Goal: Feedback & Contribution: Leave review/rating

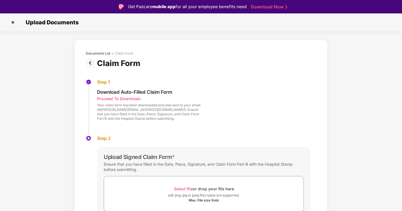
click at [89, 64] on img at bounding box center [91, 62] width 11 height 9
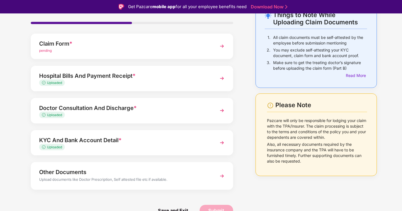
scroll to position [13, 0]
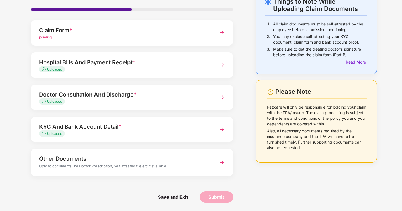
click at [115, 129] on div "KYC And Bank Account Detail *" at bounding box center [124, 126] width 170 height 9
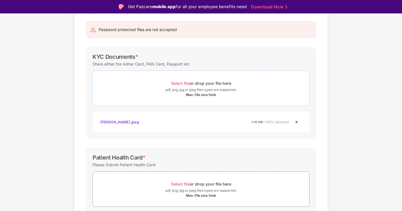
scroll to position [53, 0]
click at [183, 80] on div "Select file or drop your file here" at bounding box center [201, 83] width 60 height 8
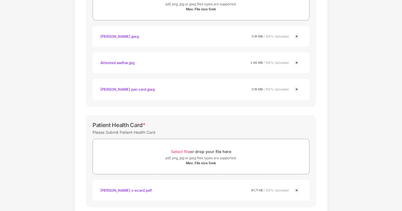
scroll to position [256, 0]
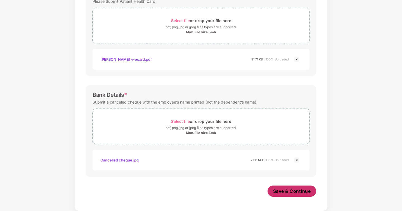
click at [291, 192] on span "Save & Continue" at bounding box center [292, 191] width 38 height 6
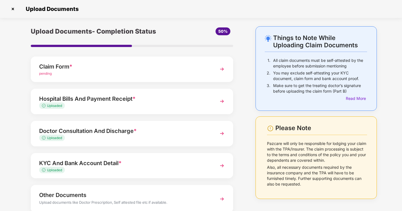
scroll to position [36, 0]
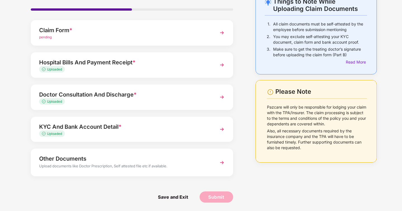
click at [160, 167] on div "Upload documents like Doctor Prescription, Self attested file etc if available." at bounding box center [124, 166] width 170 height 7
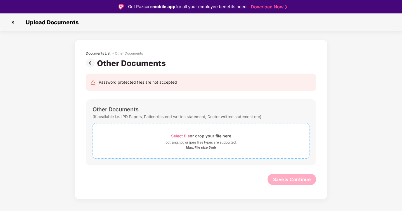
click at [181, 136] on span "Select file" at bounding box center [180, 136] width 19 height 5
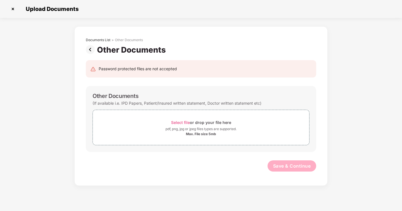
click at [91, 49] on img at bounding box center [91, 49] width 11 height 9
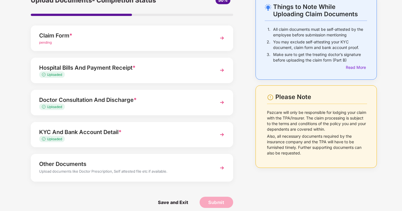
scroll to position [36, 0]
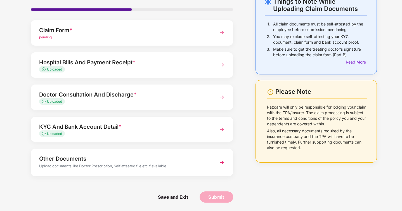
click at [90, 161] on div "Other Documents" at bounding box center [124, 158] width 170 height 9
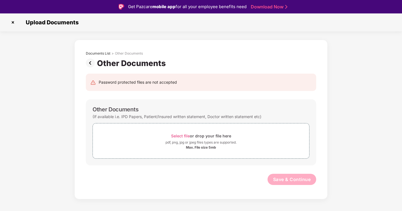
click at [91, 64] on img at bounding box center [91, 62] width 11 height 9
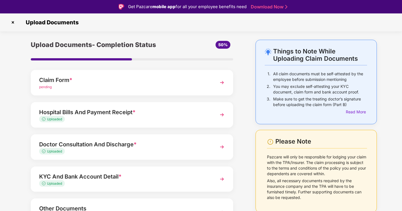
click at [107, 180] on div "KYC And Bank Account Detail *" at bounding box center [124, 176] width 170 height 9
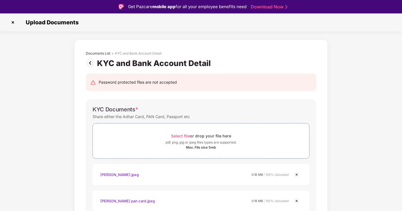
click at [91, 61] on img at bounding box center [91, 62] width 11 height 9
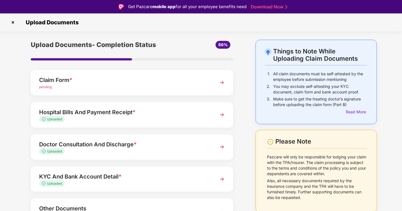
click at [3, 94] on div "Things to Note While Uploading Claim Documents 1. All claim documents must be s…" at bounding box center [201, 150] width 402 height 221
click at [140, 79] on div "Claim Form *" at bounding box center [124, 80] width 170 height 9
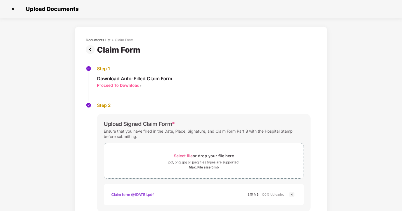
scroll to position [46, 0]
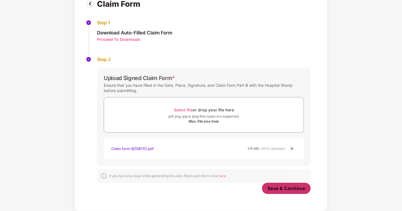
click at [285, 191] on span "Save & Continue" at bounding box center [287, 188] width 38 height 6
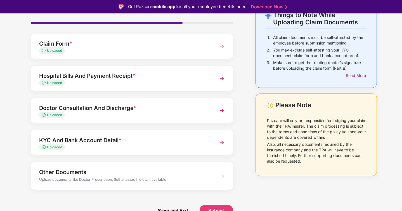
scroll to position [13, 0]
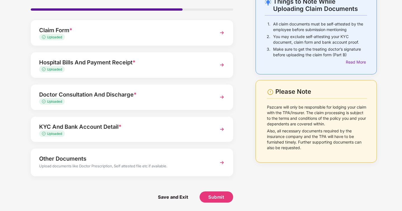
click at [154, 161] on div "Other Documents" at bounding box center [124, 158] width 170 height 9
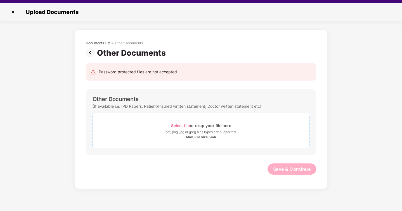
scroll to position [13, 0]
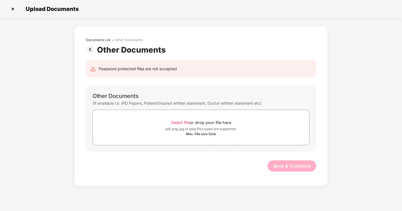
click at [11, 10] on img at bounding box center [12, 8] width 9 height 9
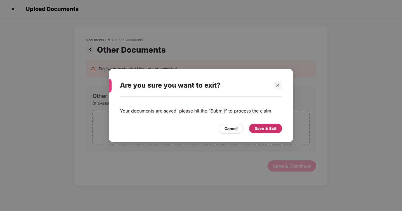
click at [263, 127] on div "Save & Exit" at bounding box center [266, 128] width 22 height 6
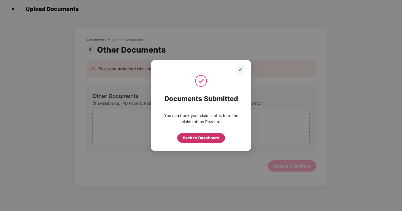
click at [200, 138] on div "Back to Dashboard" at bounding box center [201, 138] width 37 height 6
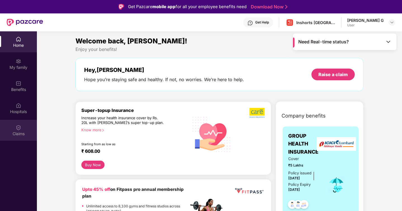
click at [22, 130] on div "Claims" at bounding box center [18, 130] width 37 height 21
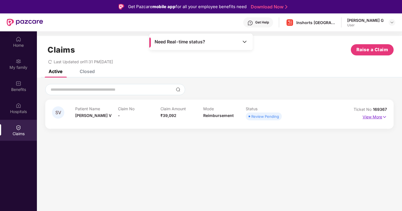
click at [374, 118] on p "View More" at bounding box center [375, 117] width 24 height 8
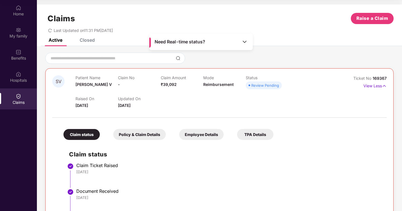
click at [85, 109] on div at bounding box center [219, 115] width 335 height 12
click at [126, 132] on div "Policy & Claim Details" at bounding box center [139, 134] width 53 height 11
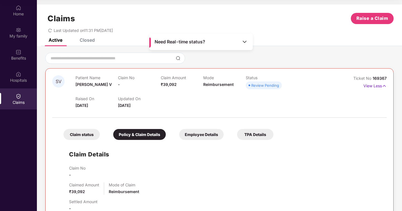
click at [84, 133] on div "Claim status" at bounding box center [82, 134] width 36 height 11
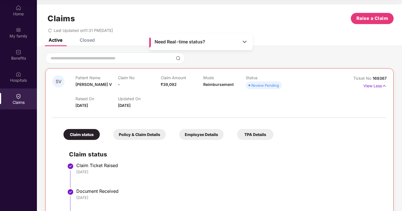
scroll to position [31, 0]
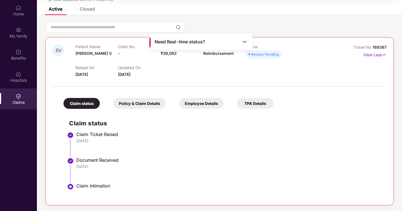
click at [81, 162] on div "Document Received" at bounding box center [228, 160] width 305 height 6
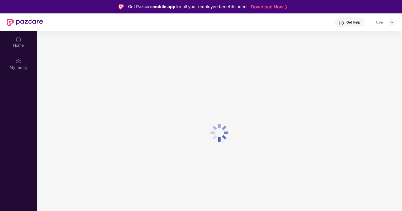
scroll to position [31, 0]
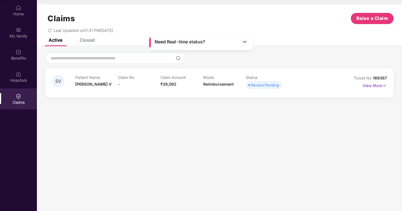
click at [245, 40] on img at bounding box center [245, 42] width 6 height 6
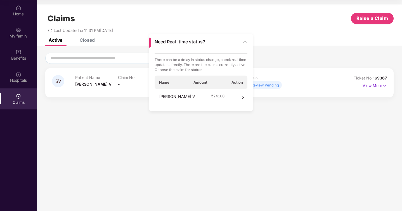
click at [166, 83] on span "Name" at bounding box center [164, 82] width 10 height 5
click at [212, 98] on span "₹ 24100" at bounding box center [218, 95] width 13 height 5
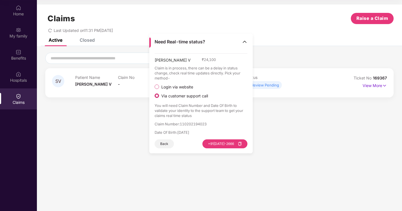
click at [170, 76] on p "Claim is in process, there can be a delay in status change, check real time upd…" at bounding box center [201, 72] width 93 height 15
click at [186, 80] on p "Claim is in process, there can be a delay in status change, check real time upd…" at bounding box center [201, 72] width 93 height 15
click at [165, 143] on button "Back" at bounding box center [164, 143] width 19 height 9
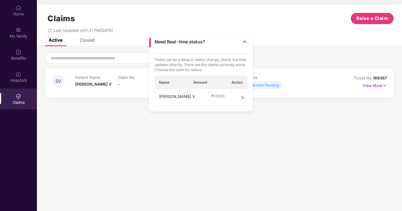
click at [125, 114] on section "Claims Raise a Claim Last Updated on 11:31 PM, 29 Aug 2025 Active Closed SV Pat…" at bounding box center [220, 105] width 366 height 211
click at [139, 123] on section "Claims Raise a Claim Last Updated on 11:31 PM, 29 Aug 2025 Active Closed SV Pat…" at bounding box center [220, 105] width 366 height 211
click at [91, 42] on div "Closed" at bounding box center [87, 40] width 15 height 6
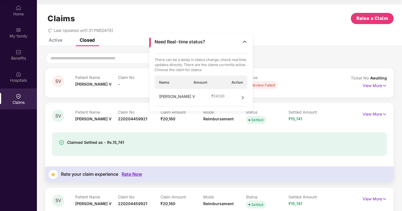
click at [244, 41] on img at bounding box center [245, 42] width 6 height 6
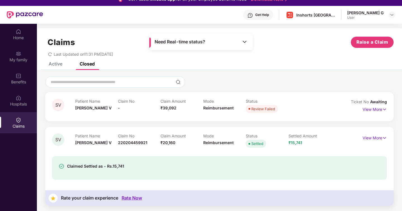
scroll to position [0, 0]
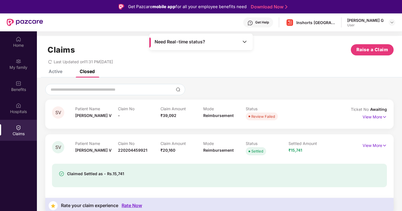
click at [255, 85] on div at bounding box center [219, 89] width 349 height 11
click at [57, 73] on div "Active" at bounding box center [56, 72] width 14 height 6
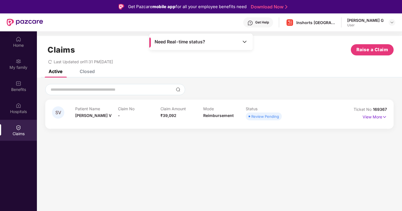
click at [218, 115] on span "Reimbursement" at bounding box center [218, 115] width 31 height 5
click at [255, 117] on div "Review Pending" at bounding box center [266, 117] width 28 height 6
click at [20, 133] on div "Claims" at bounding box center [18, 134] width 37 height 6
click at [83, 71] on div "Closed" at bounding box center [87, 72] width 15 height 6
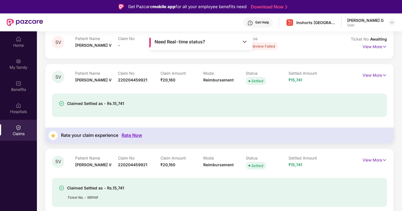
scroll to position [79, 0]
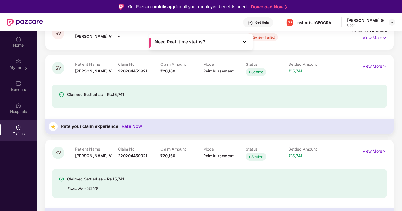
click at [135, 127] on div "Rate Now" at bounding box center [132, 126] width 20 height 5
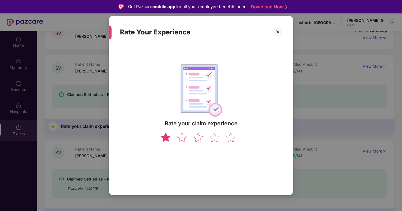
click at [167, 138] on img at bounding box center [166, 137] width 11 height 10
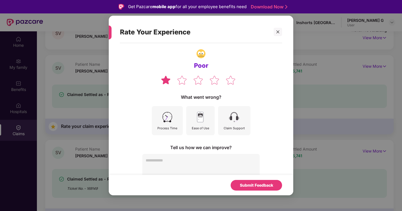
scroll to position [12, 0]
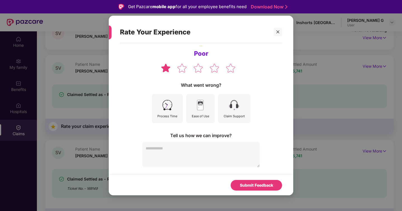
click at [182, 154] on textarea at bounding box center [201, 154] width 118 height 25
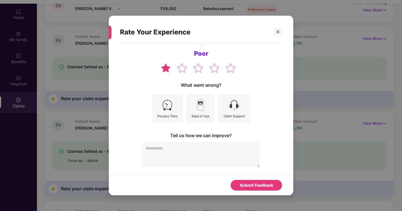
scroll to position [31, 0]
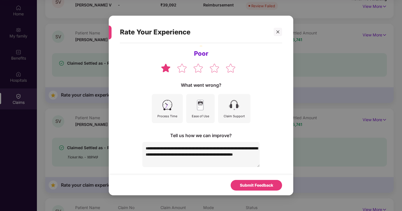
click at [196, 161] on textarea "**********" at bounding box center [201, 154] width 118 height 25
type textarea "**********"
click at [170, 163] on textarea "**********" at bounding box center [201, 154] width 118 height 25
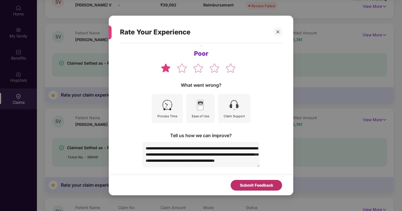
click at [266, 186] on div "Submit Feedback" at bounding box center [256, 185] width 33 height 6
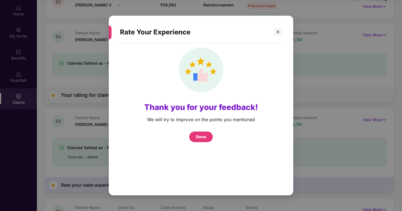
scroll to position [10, 0]
click at [205, 136] on div "Done" at bounding box center [201, 137] width 10 height 6
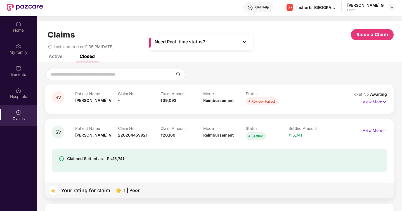
scroll to position [9, 0]
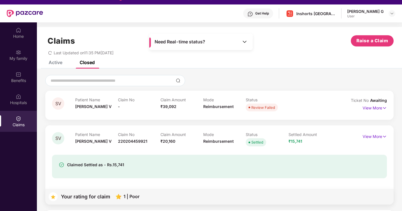
click at [244, 41] on img at bounding box center [245, 42] width 6 height 6
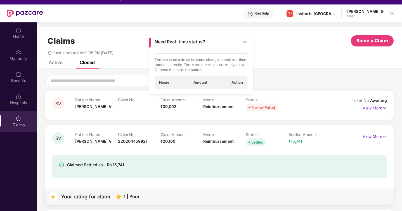
click at [165, 81] on span "Name" at bounding box center [164, 82] width 10 height 5
click at [236, 98] on div "Suchitra V ₹ 24100" at bounding box center [201, 97] width 93 height 17
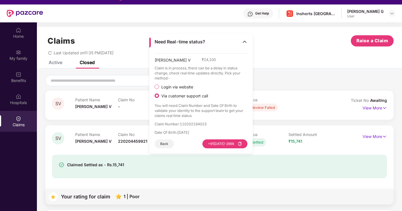
click at [190, 126] on p "Claim Number : 110202194023" at bounding box center [201, 123] width 93 height 5
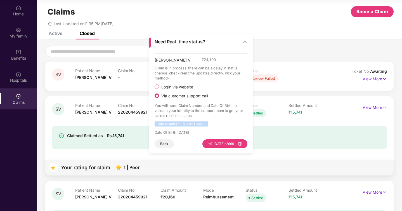
scroll to position [0, 0]
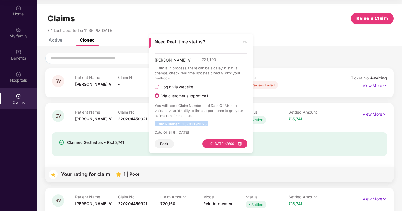
click at [40, 129] on div "SV Patient Name Suchitra V Claim No - Claim Amount ₹39,092 Mode Reimbursement S…" at bounding box center [220, 195] width 366 height 285
click at [40, 135] on div "SV Patient Name Suchitra V Claim No - Claim Amount ₹39,092 Mode Reimbursement S…" at bounding box center [220, 195] width 366 height 285
click at [161, 142] on button "Back" at bounding box center [164, 143] width 19 height 9
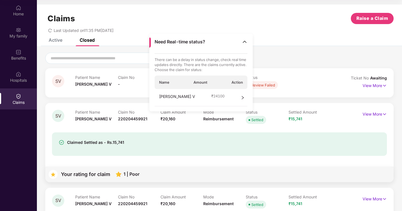
click at [44, 128] on div "SV Patient Name Suchitra V Claim No - Claim Amount ₹39,092 Mode Reimbursement S…" at bounding box center [220, 195] width 366 height 285
click at [244, 40] on img at bounding box center [245, 42] width 6 height 6
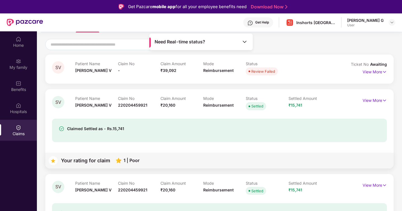
scroll to position [52, 0]
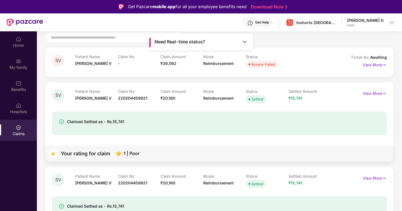
click at [90, 104] on div "Patient Name Suchitra V" at bounding box center [96, 96] width 43 height 15
click at [81, 118] on div "Claimed Settled as - Rs.15,741" at bounding box center [219, 124] width 335 height 24
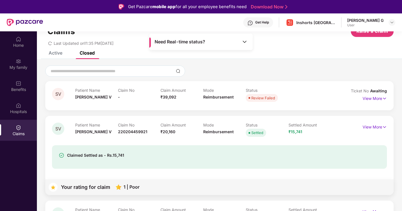
scroll to position [0, 0]
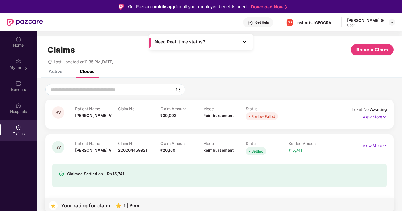
click at [50, 68] on div "Claims Raise a Claim Last Updated on 11:35 PM, 29 Aug 2025" at bounding box center [220, 53] width 366 height 34
click at [51, 70] on div "Active" at bounding box center [56, 72] width 14 height 6
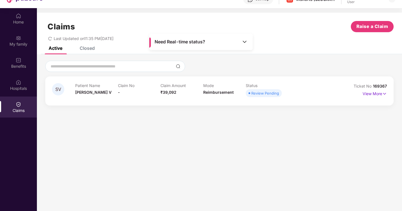
scroll to position [27, 0]
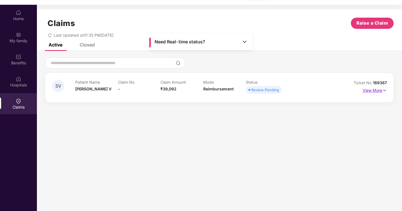
click at [371, 92] on p "View More" at bounding box center [375, 90] width 24 height 8
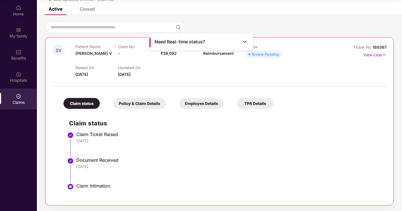
scroll to position [0, 0]
